Goal: Communication & Community: Answer question/provide support

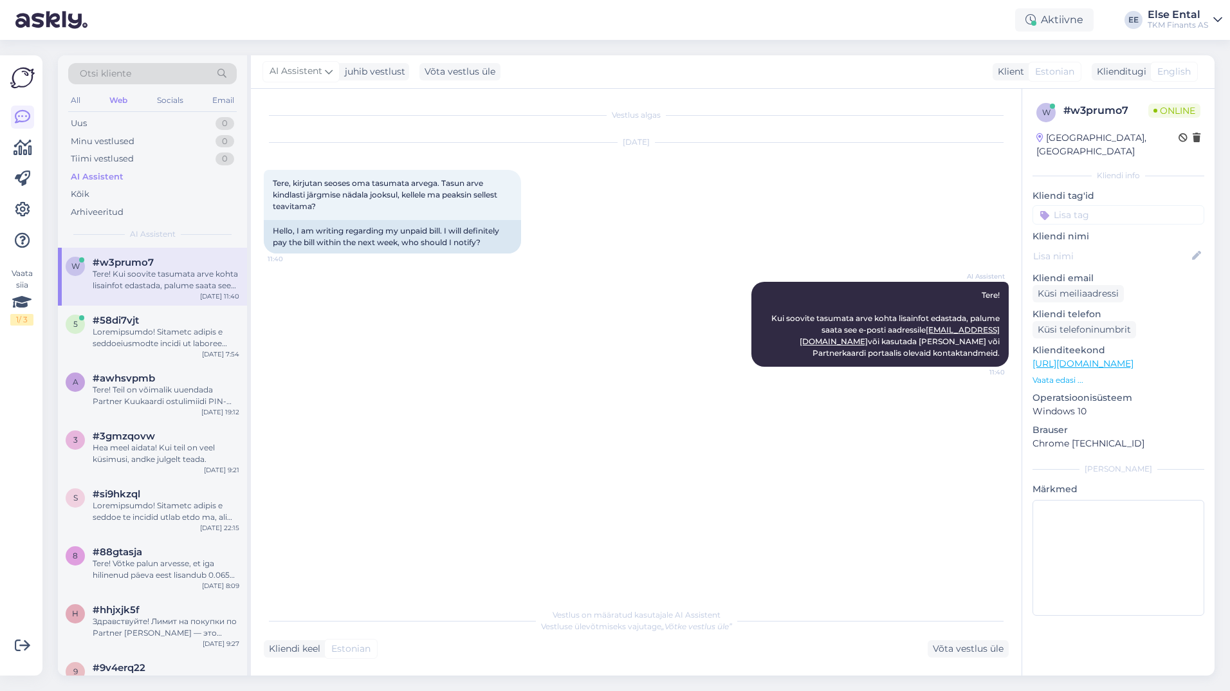
click at [148, 270] on div "Tere! Kui soovite tasumata arve kohta lisainfot edastada, palume saata see e-po…" at bounding box center [166, 279] width 147 height 23
click at [102, 123] on div "Uus 0" at bounding box center [152, 124] width 169 height 18
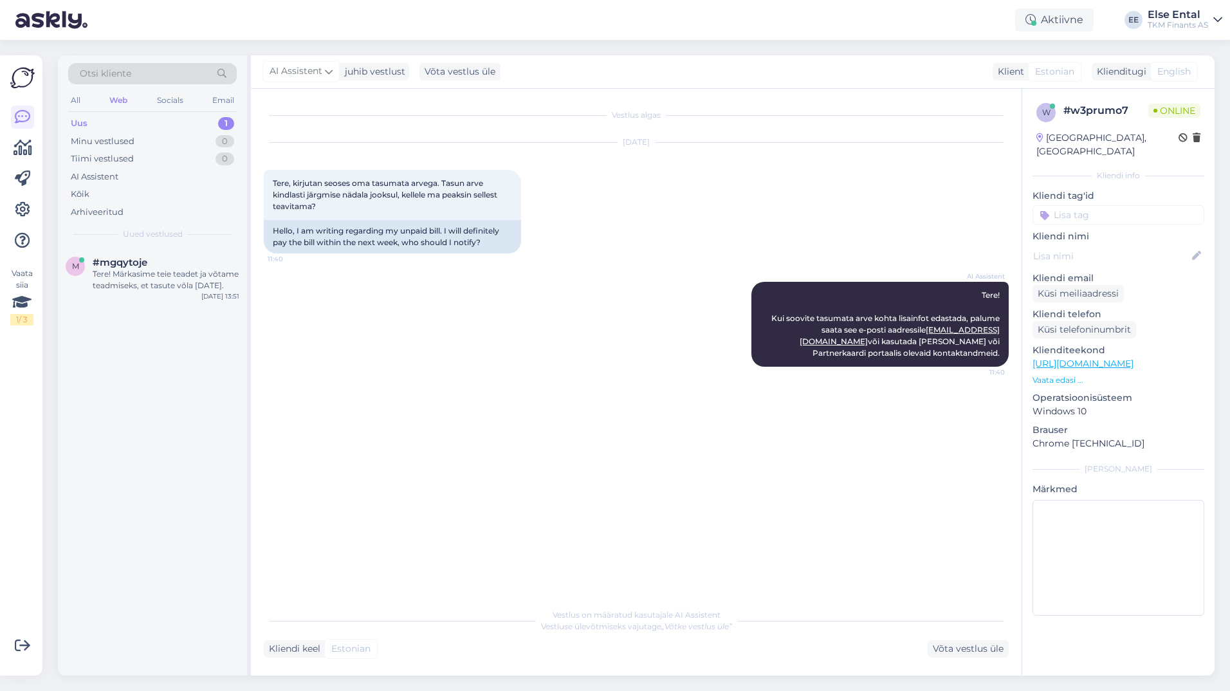
click at [122, 126] on div "Uus 1" at bounding box center [152, 124] width 169 height 18
click at [138, 280] on div "Tere! Märkasime teie teadet ja võtame teadmiseks, et tasute võla [DATE]." at bounding box center [166, 279] width 147 height 23
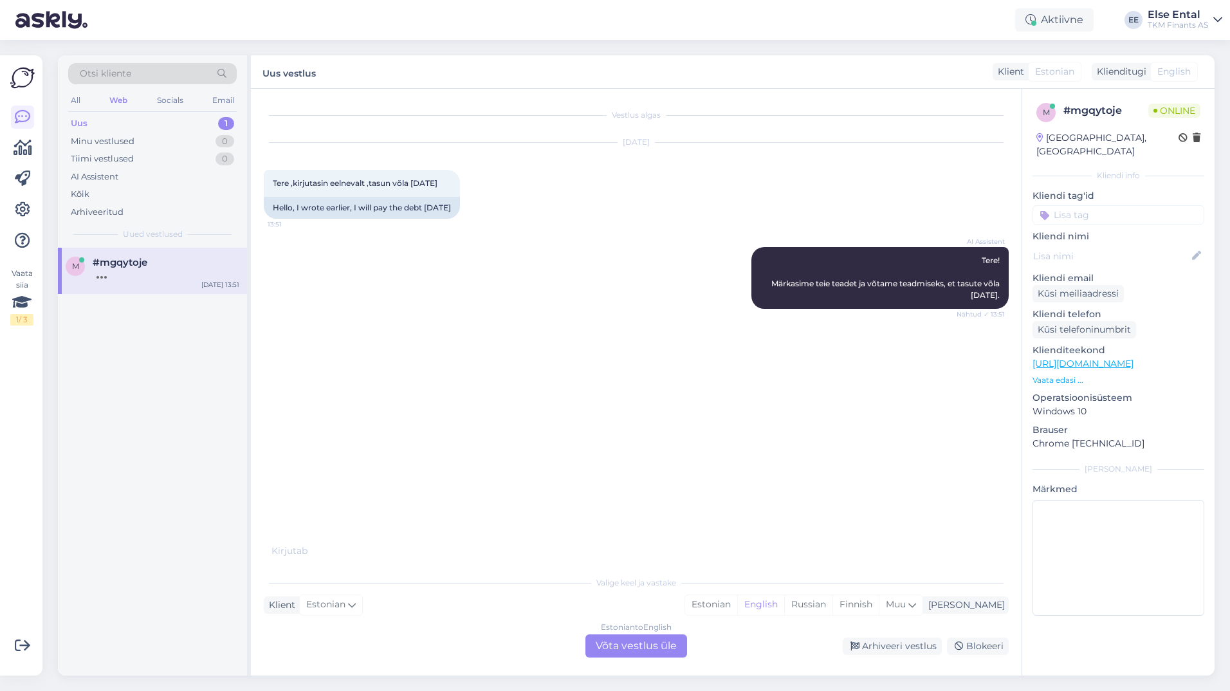
click at [632, 644] on div "Estonian to English Võta vestlus üle" at bounding box center [637, 645] width 102 height 23
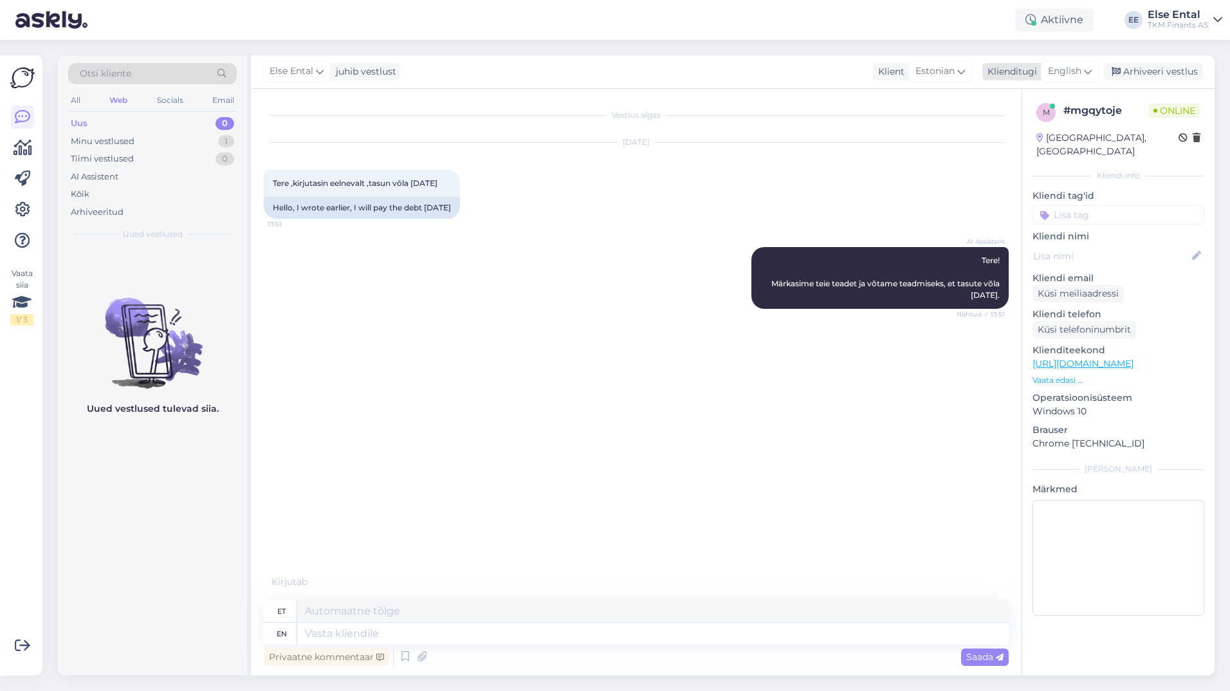
click at [1074, 71] on span "English" at bounding box center [1064, 71] width 33 height 14
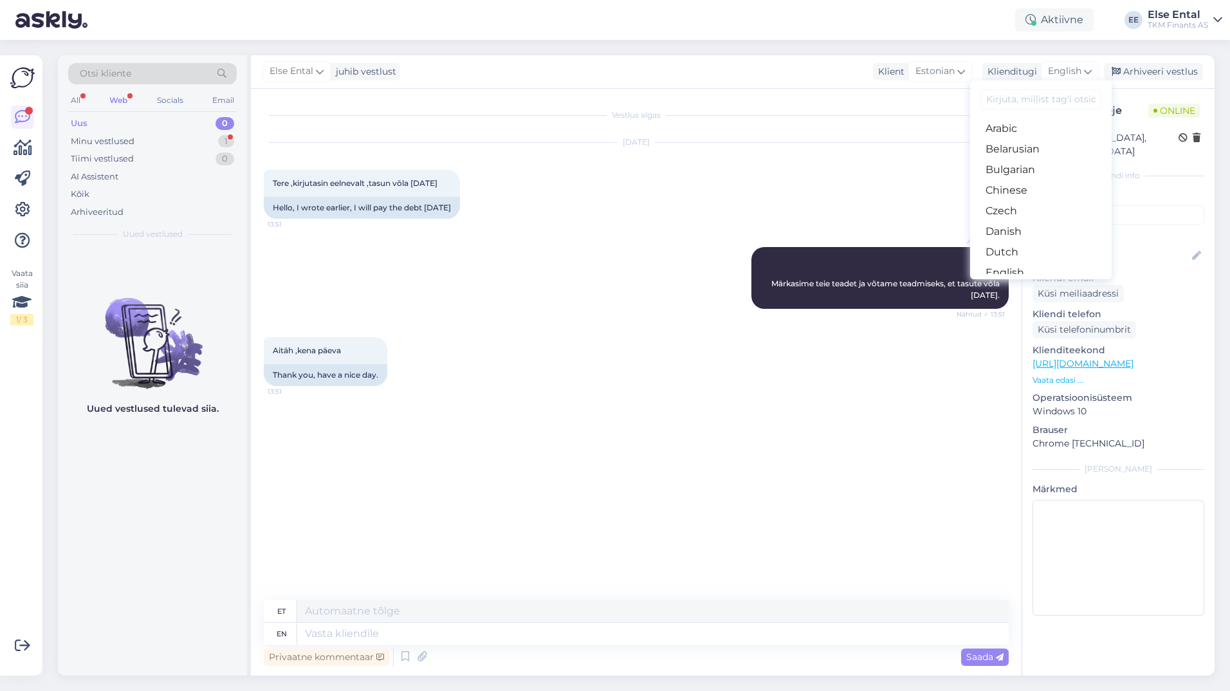
scroll to position [129, 0]
drag, startPoint x: 1028, startPoint y: 157, endPoint x: 1021, endPoint y: 170, distance: 14.7
click at [1028, 157] on link "Estonian" at bounding box center [1041, 164] width 142 height 21
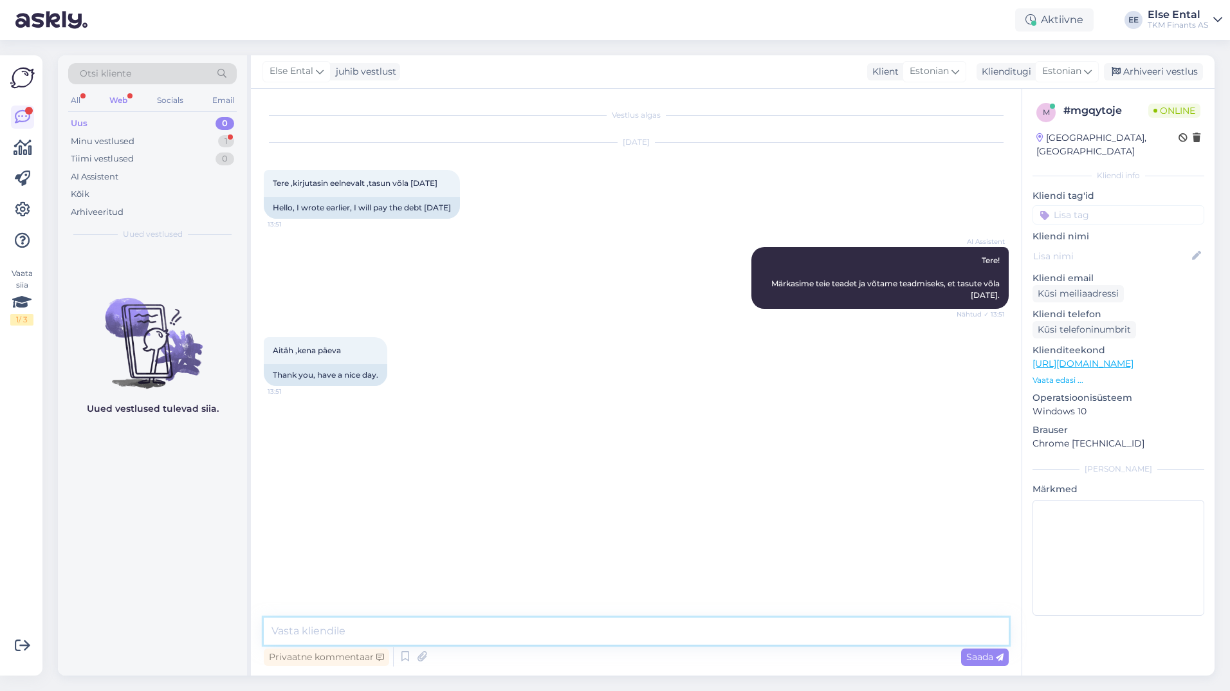
click at [490, 629] on textarea at bounding box center [636, 631] width 745 height 27
click at [396, 631] on textarea at bounding box center [636, 631] width 745 height 27
paste textarea "Teil on võimalik tasuda arve ka [PERSON_NAME] märgitud maksetähtaega, aga soovi…"
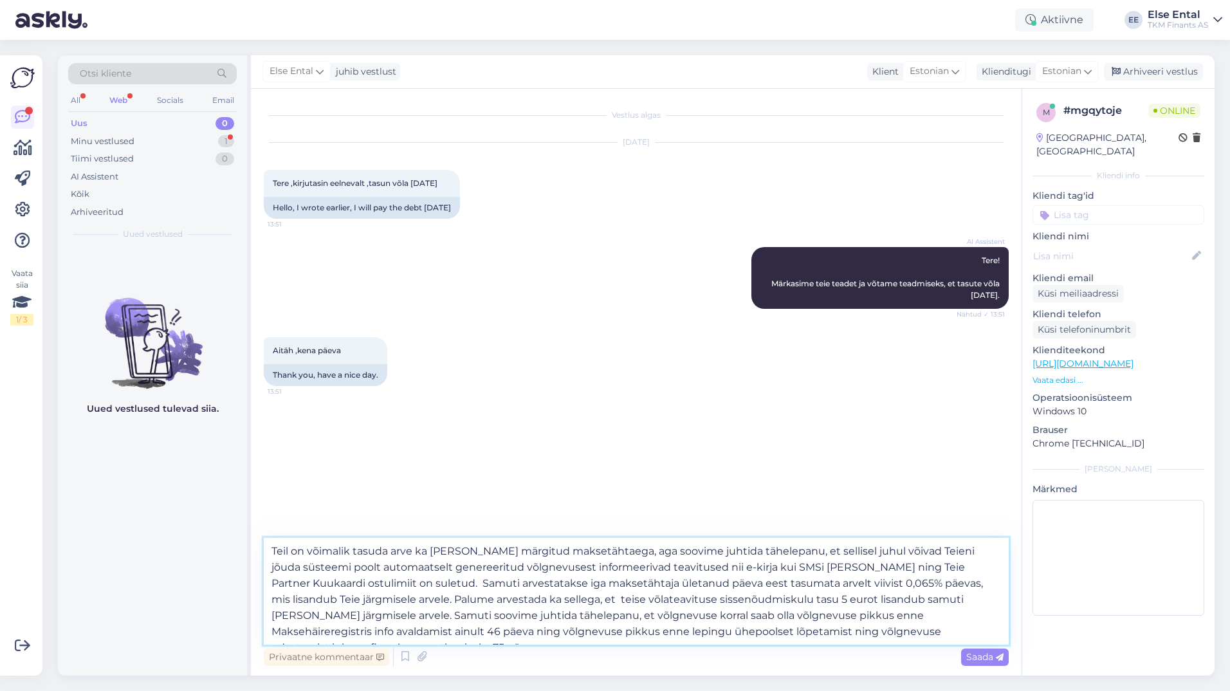
click at [400, 584] on textarea "Teil on võimalik tasuda arve ka [PERSON_NAME] märgitud maksetähtaega, aga soovi…" at bounding box center [636, 591] width 745 height 107
click at [388, 582] on textarea "Teil on võimalik tasuda arve ka [PERSON_NAME] märgitud maksetähtaega, aga soovi…" at bounding box center [636, 591] width 745 height 107
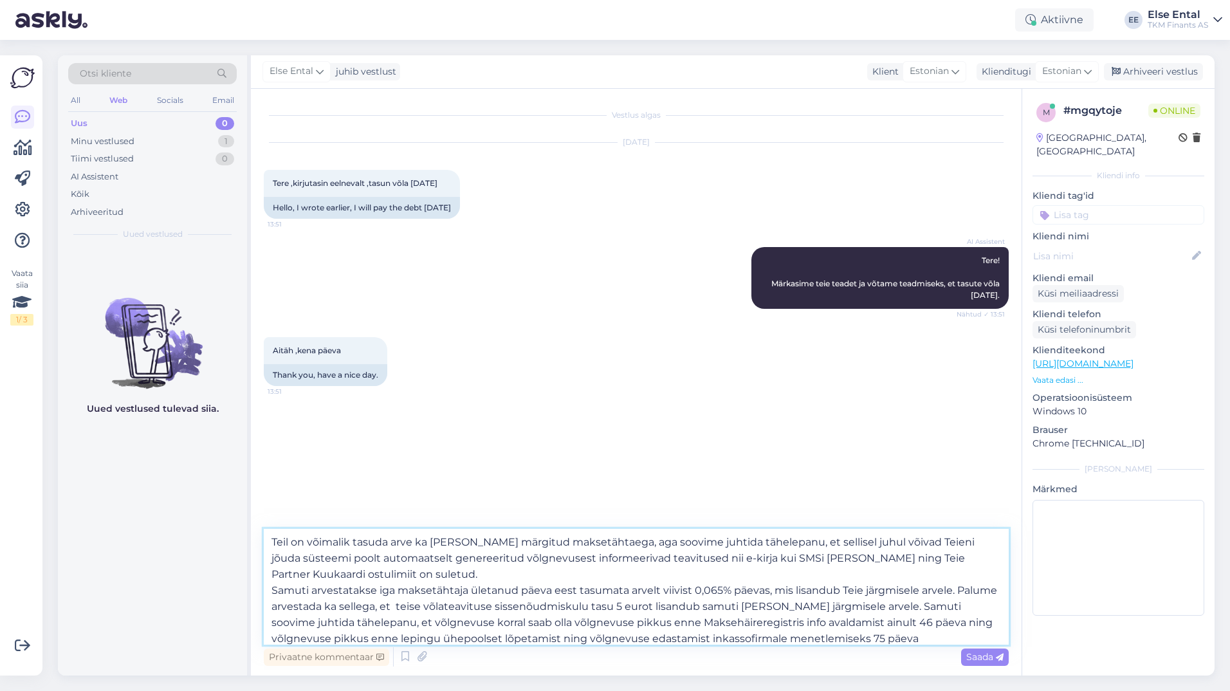
scroll to position [7, 0]
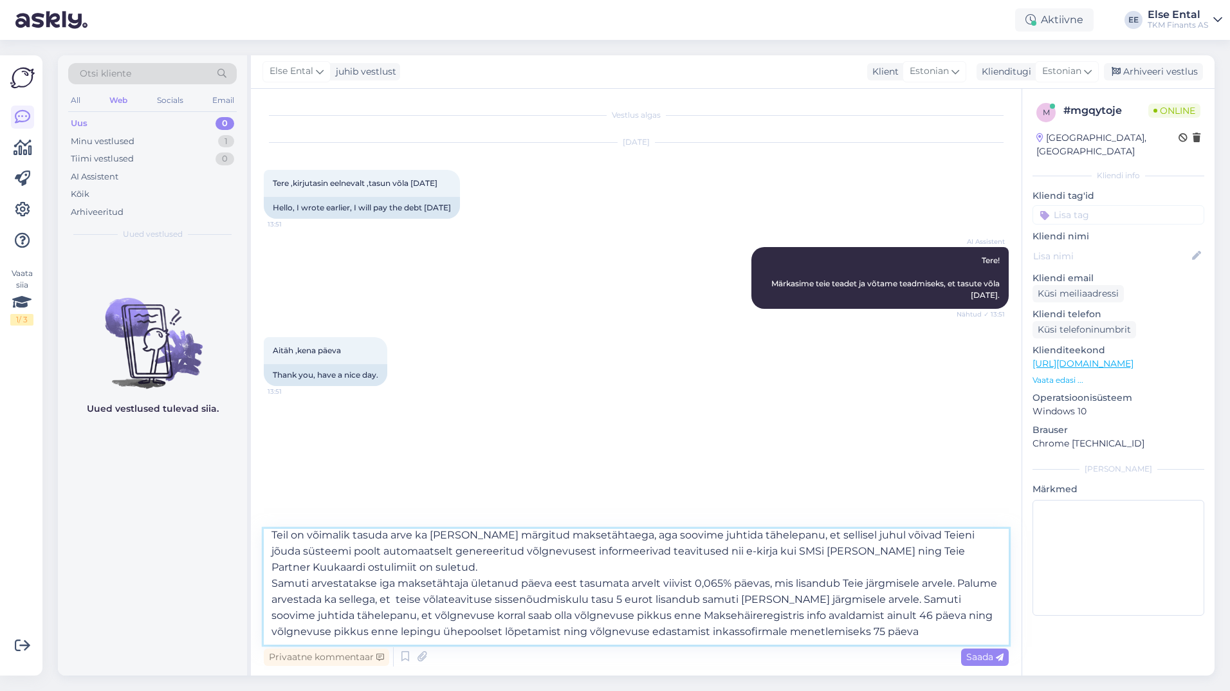
click at [927, 638] on textarea "Teil on võimalik tasuda arve ka [PERSON_NAME] märgitud maksetähtaega, aga soovi…" at bounding box center [636, 587] width 745 height 116
type textarea "Teil on võimalik tasuda arve ka [PERSON_NAME] märgitud maksetähtaega, aga soovi…"
click at [992, 651] on div "Saada" at bounding box center [985, 657] width 48 height 17
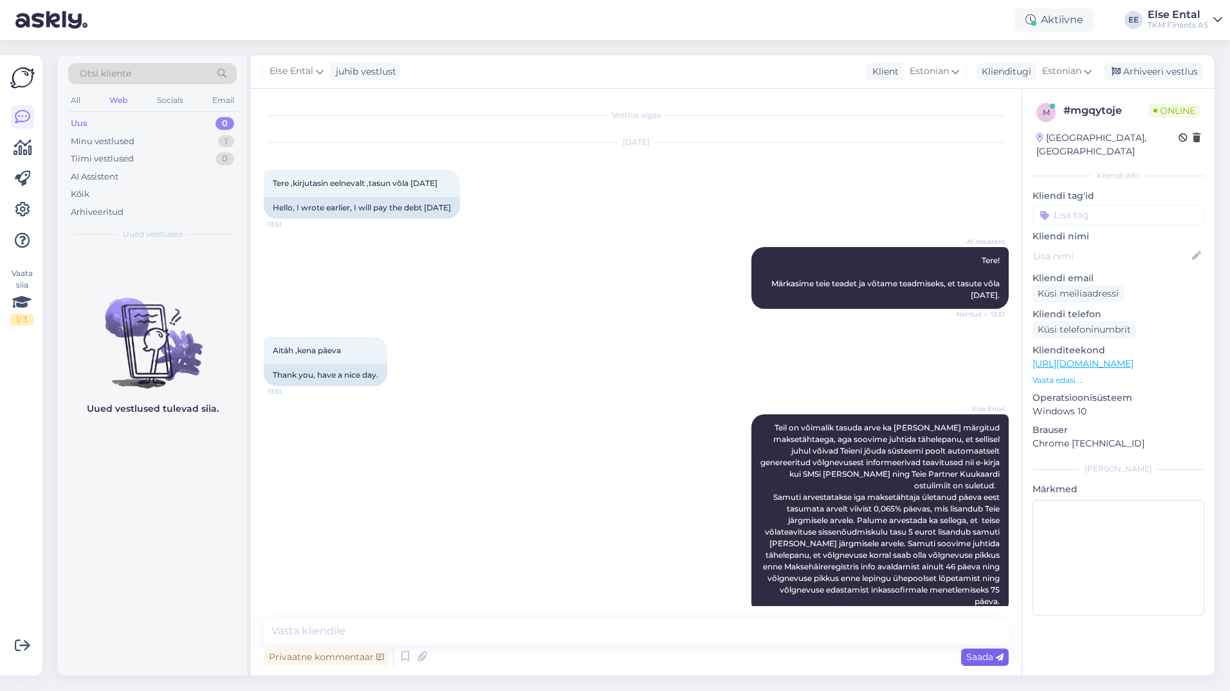
scroll to position [0, 0]
